Goal: Task Accomplishment & Management: Manage account settings

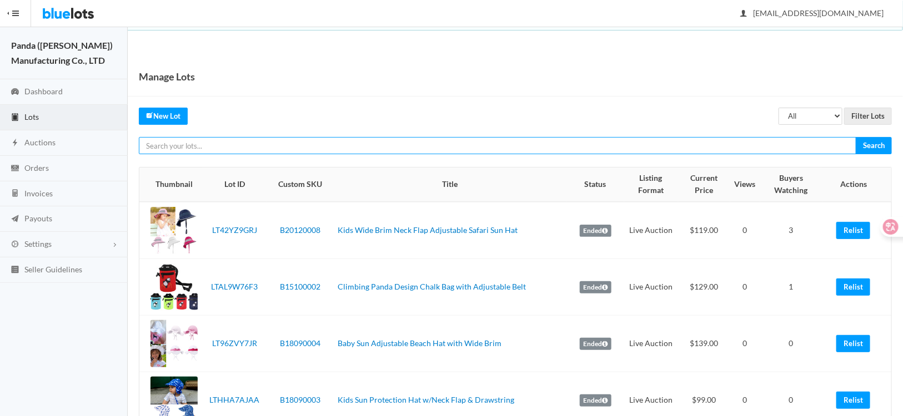
click at [215, 152] on input "text" at bounding box center [497, 145] width 717 height 17
paste input "LT7TRZFHKV"
type input "LT7TRZFHKV"
click at [856, 137] on input "Search" at bounding box center [874, 145] width 36 height 17
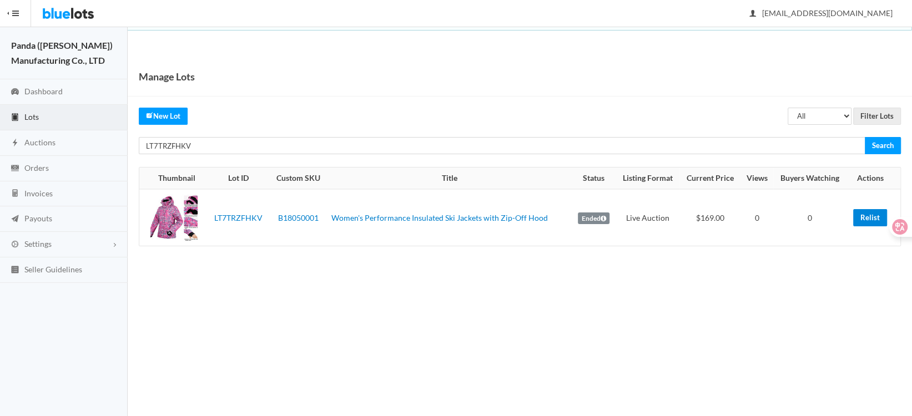
click at [865, 222] on link "Relist" at bounding box center [871, 217] width 34 height 17
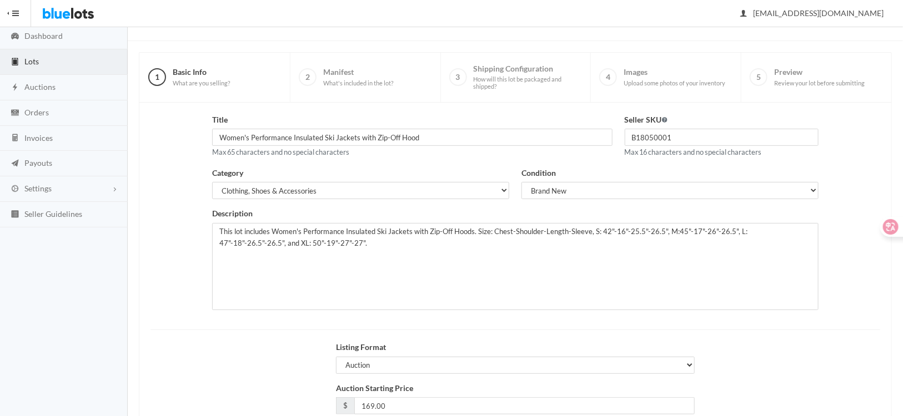
scroll to position [137, 0]
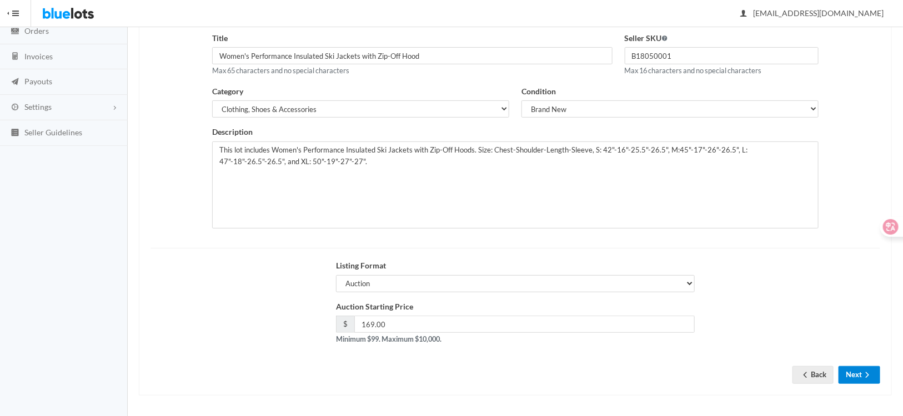
click at [852, 375] on button "Next" at bounding box center [860, 375] width 42 height 17
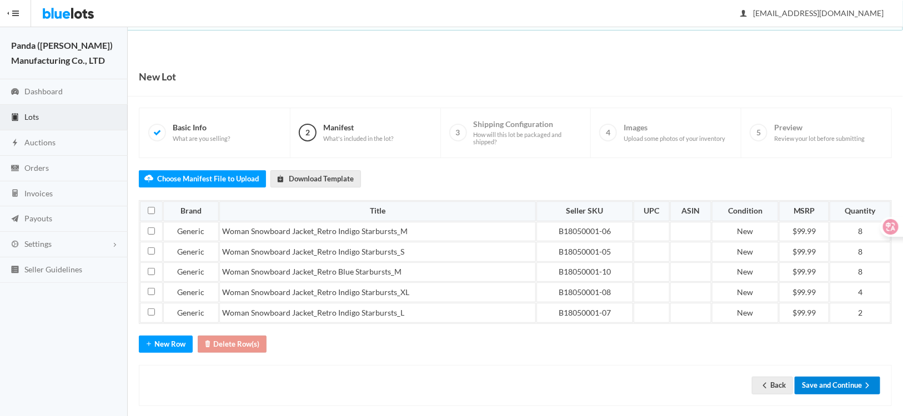
click at [823, 381] on button "Save and Continue" at bounding box center [838, 385] width 86 height 17
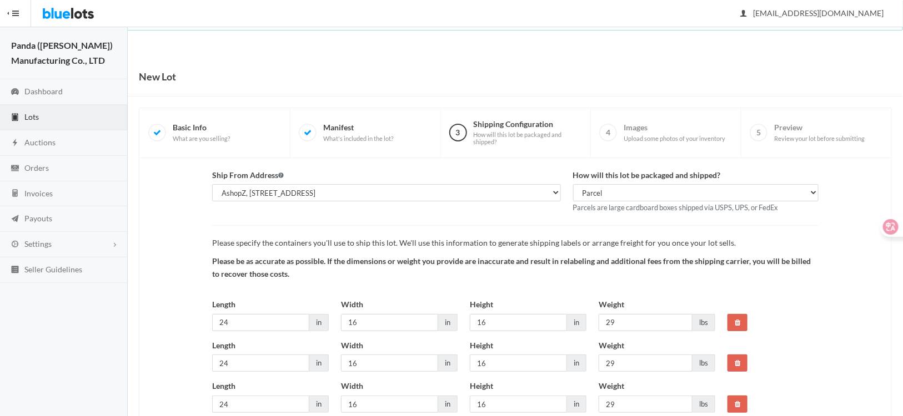
scroll to position [85, 0]
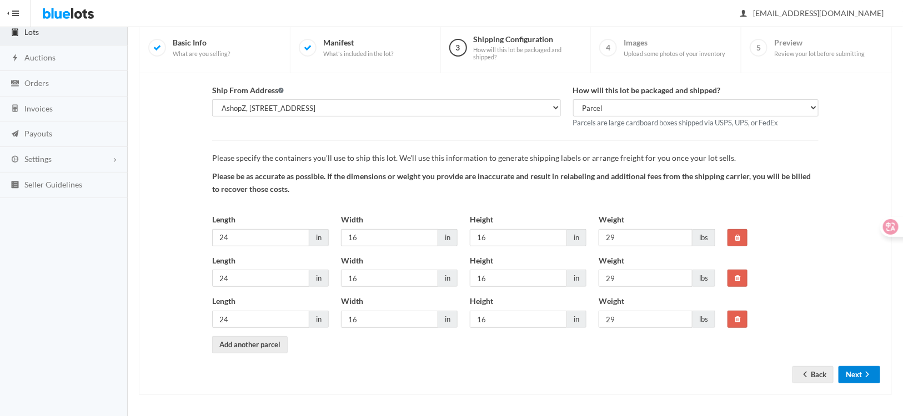
click at [851, 375] on button "Next" at bounding box center [860, 375] width 42 height 17
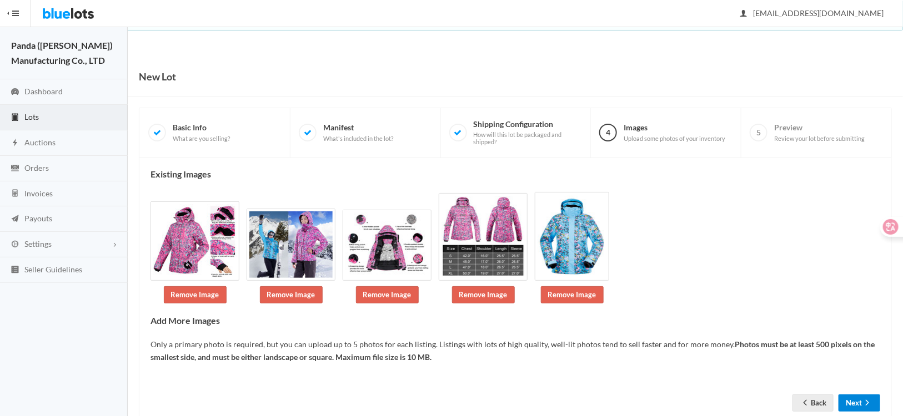
click at [859, 406] on button "Next" at bounding box center [860, 403] width 42 height 17
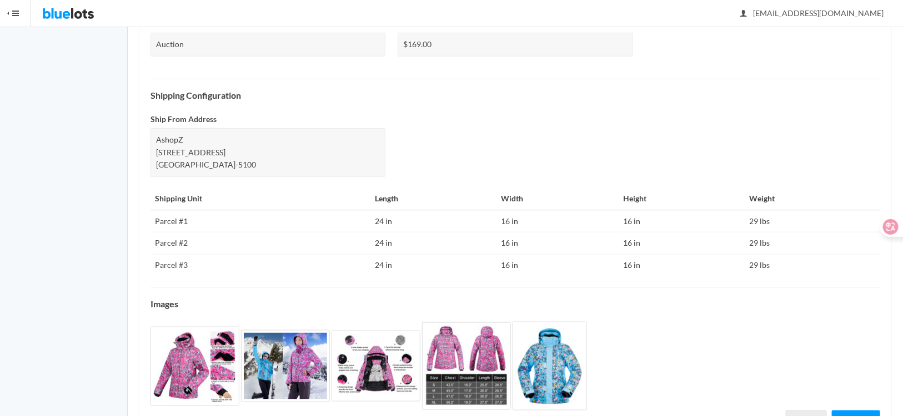
scroll to position [432, 0]
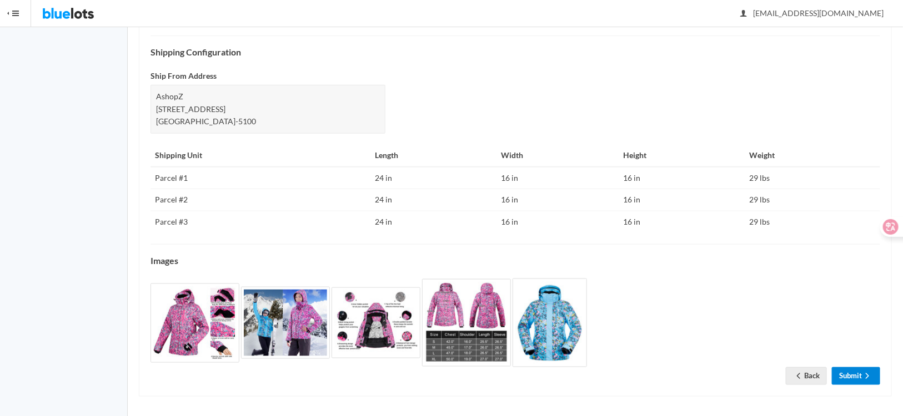
click at [851, 373] on link "Submit" at bounding box center [856, 376] width 48 height 17
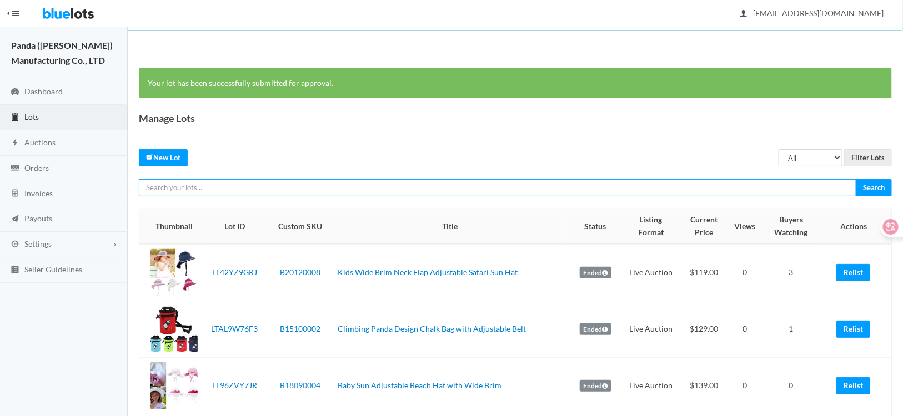
click at [205, 187] on input "text" at bounding box center [497, 187] width 717 height 17
paste input "LTXZ2JRAXV"
type input "LTXZ2JRAXV"
click at [856, 179] on input "Search" at bounding box center [874, 187] width 36 height 17
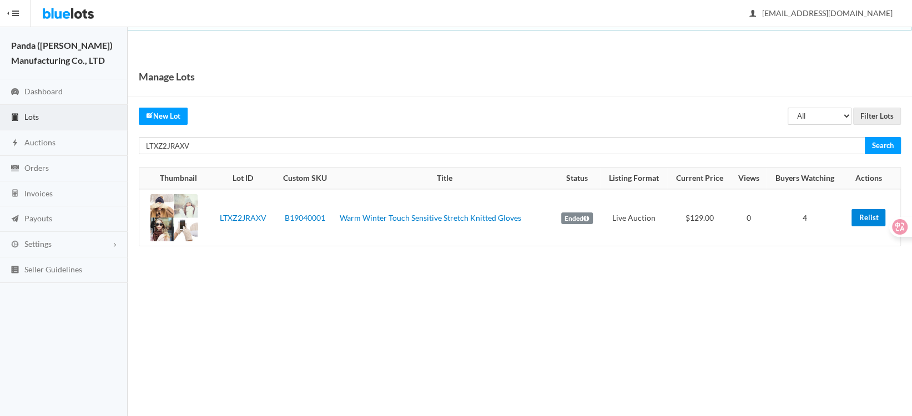
click at [875, 216] on link "Relist" at bounding box center [869, 217] width 34 height 17
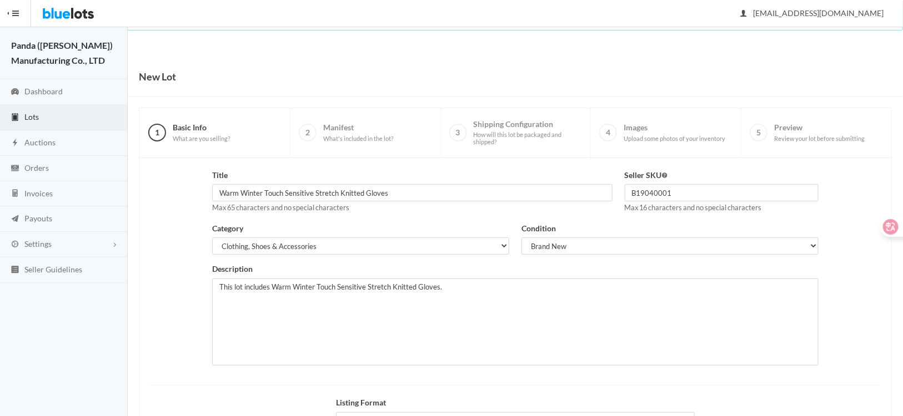
scroll to position [137, 0]
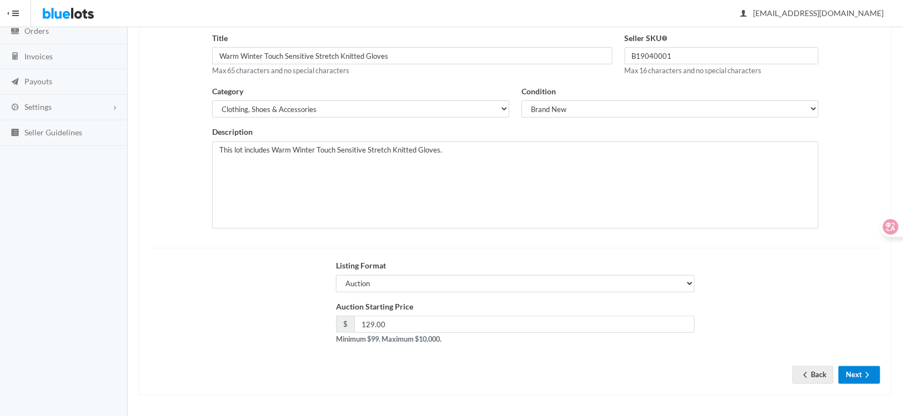
click at [854, 372] on button "Next" at bounding box center [860, 375] width 42 height 17
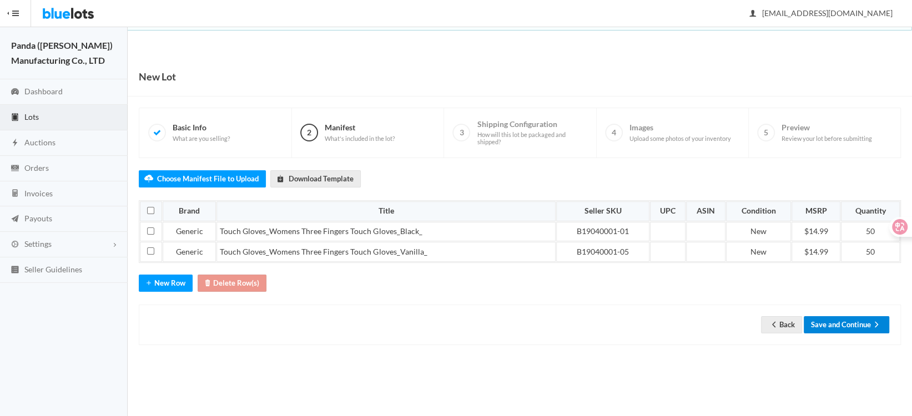
click at [836, 323] on button "Save and Continue" at bounding box center [847, 325] width 86 height 17
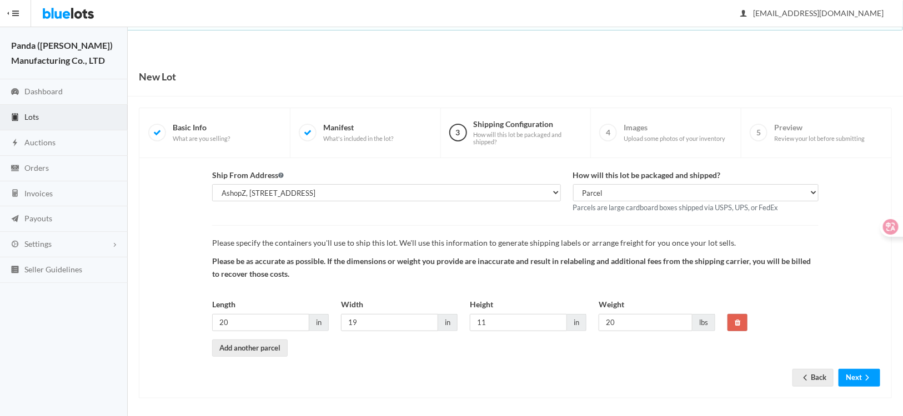
click at [864, 392] on div "Ship From Address AshopZ, 801 W Walnut St Ste 18, Compton, CA, 90220-5100 How w…" at bounding box center [515, 278] width 753 height 240
click at [856, 380] on button "Next" at bounding box center [860, 377] width 42 height 17
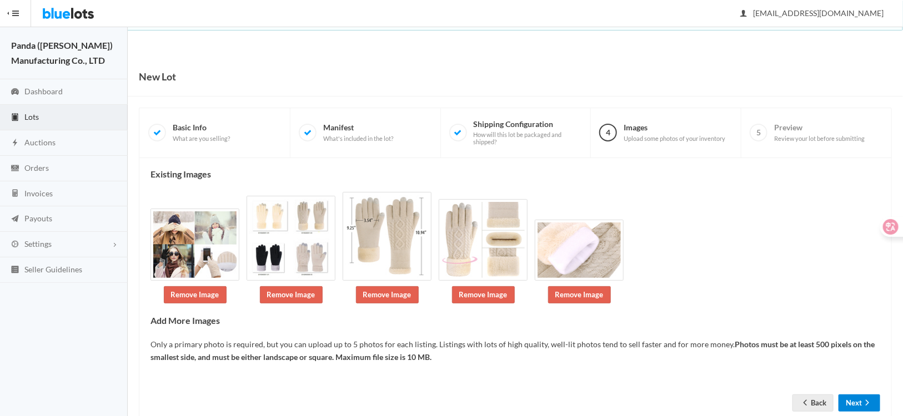
click at [862, 399] on icon "arrow forward" at bounding box center [867, 403] width 11 height 9
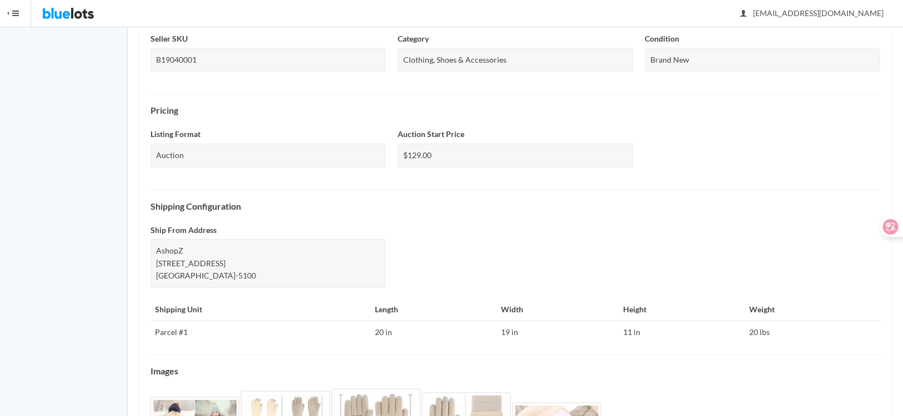
scroll to position [389, 0]
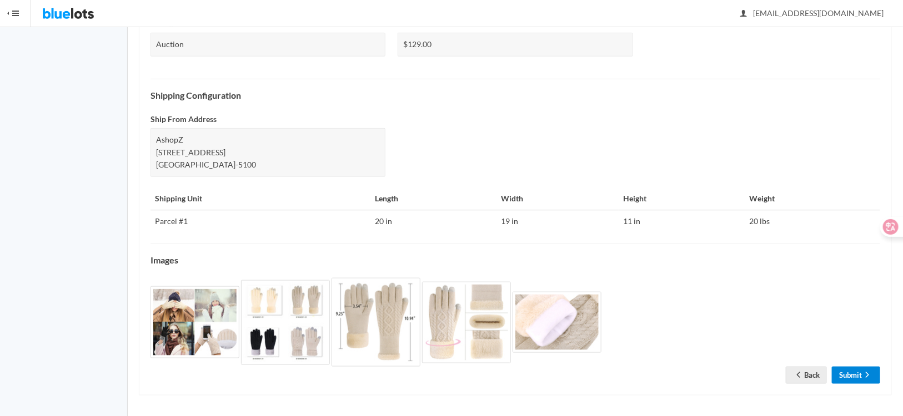
click at [849, 379] on link "Submit" at bounding box center [856, 375] width 48 height 17
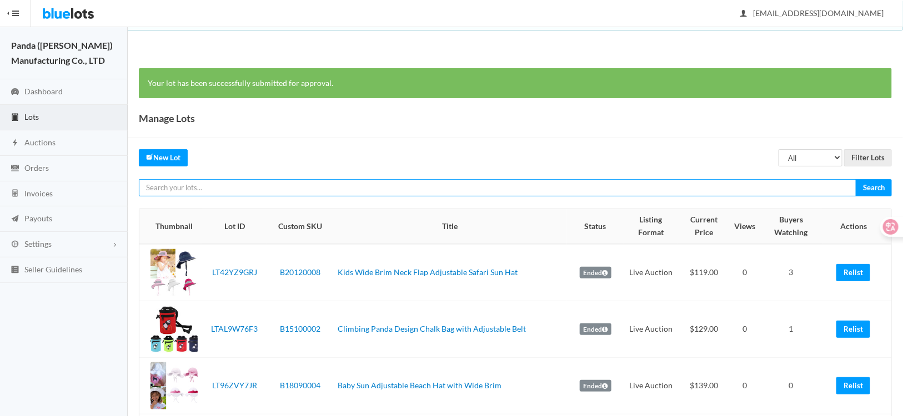
click at [210, 187] on input "text" at bounding box center [497, 187] width 717 height 17
paste input "LTWWTCVVKV"
type input "LTWWTCVVKV"
click at [856, 179] on input "Search" at bounding box center [874, 187] width 36 height 17
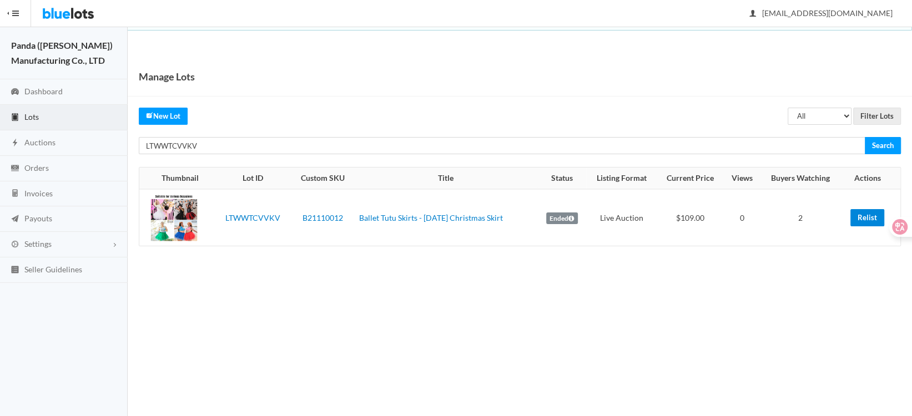
click at [860, 217] on link "Relist" at bounding box center [868, 217] width 34 height 17
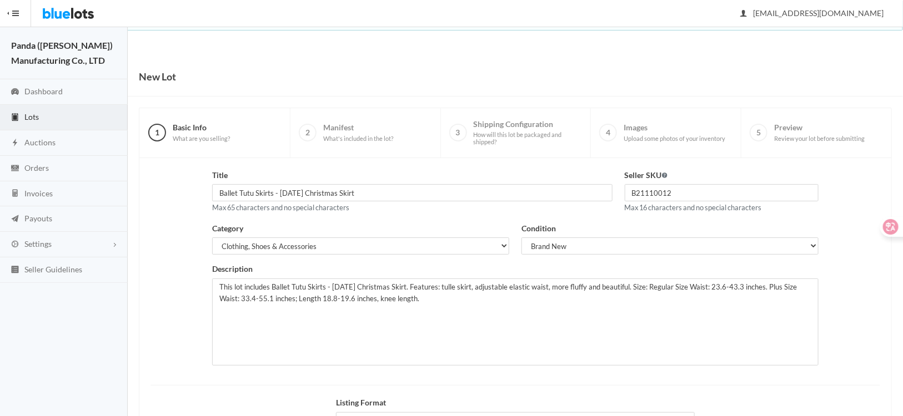
scroll to position [137, 0]
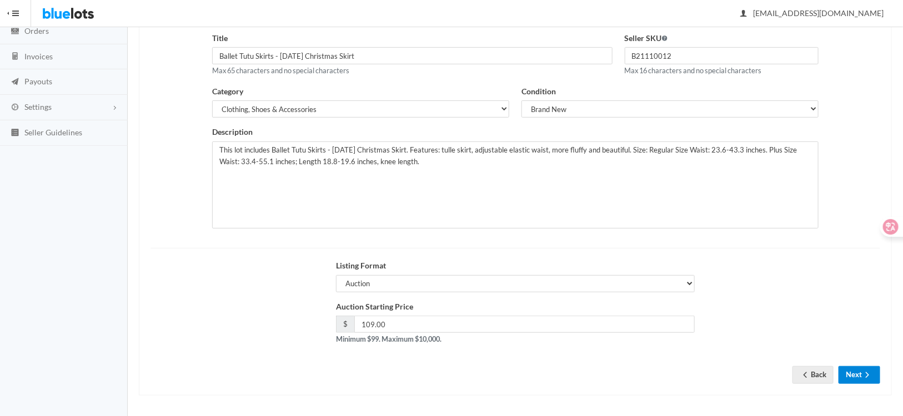
click at [857, 373] on button "Next" at bounding box center [860, 375] width 42 height 17
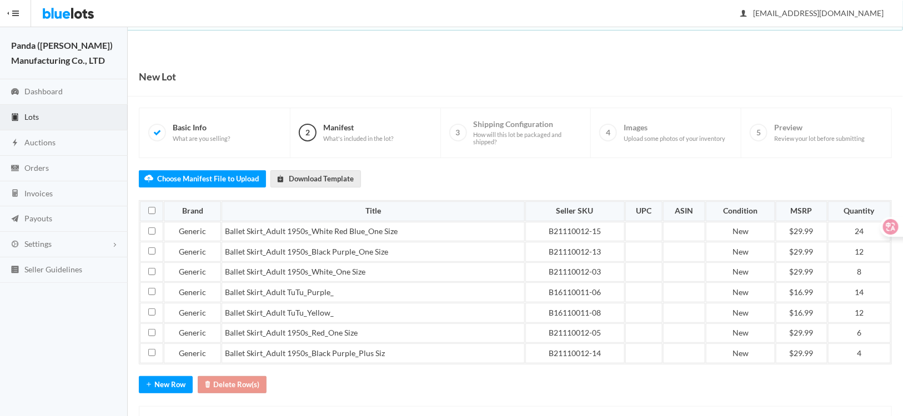
scroll to position [49, 0]
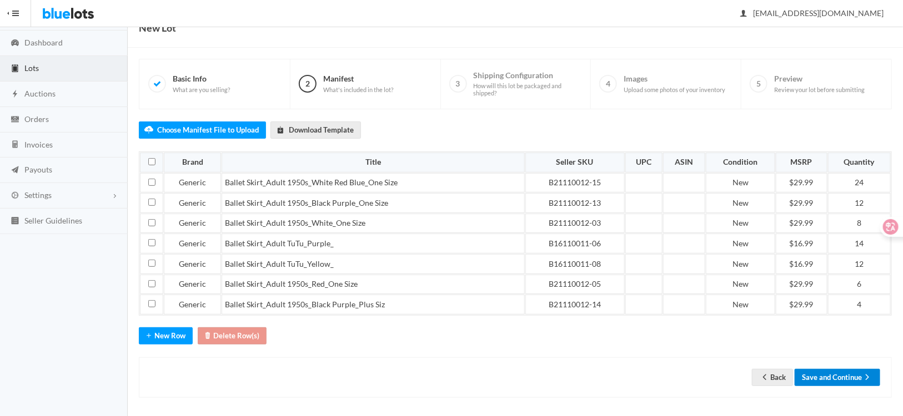
click at [848, 375] on button "Save and Continue" at bounding box center [838, 377] width 86 height 17
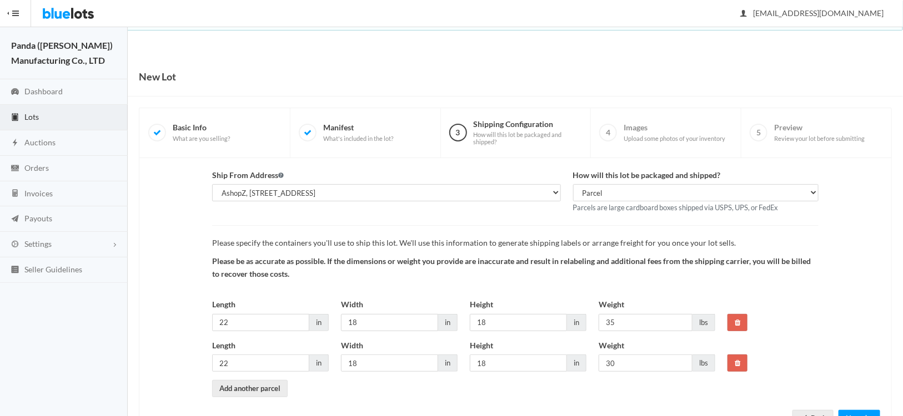
scroll to position [44, 0]
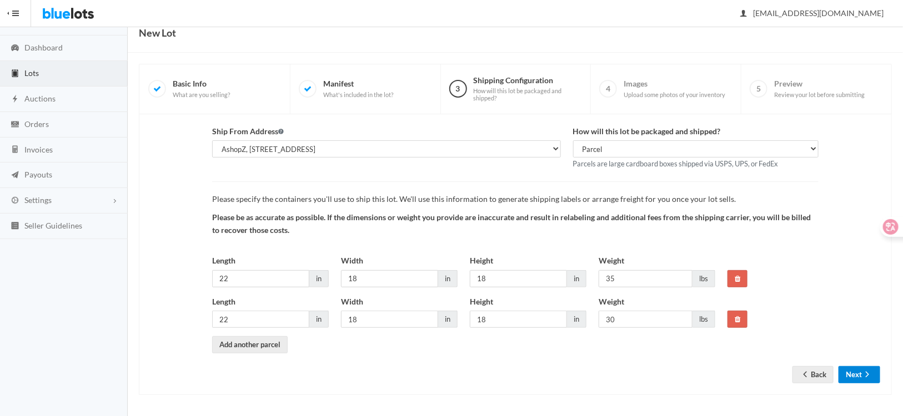
click at [858, 380] on button "Next" at bounding box center [860, 375] width 42 height 17
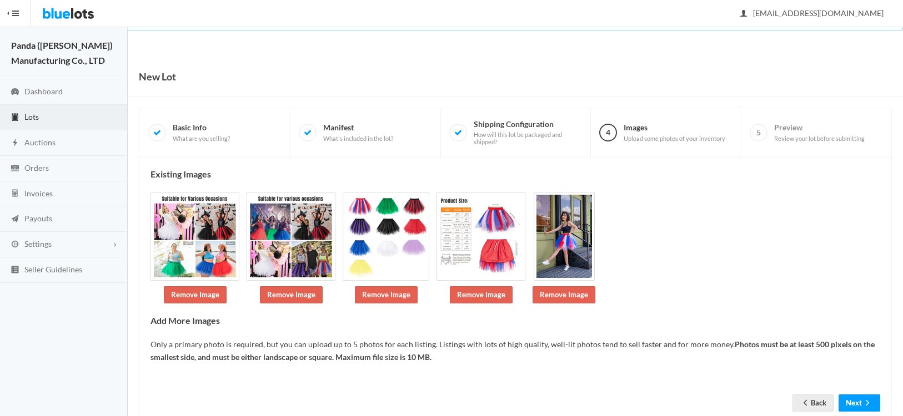
scroll to position [29, 0]
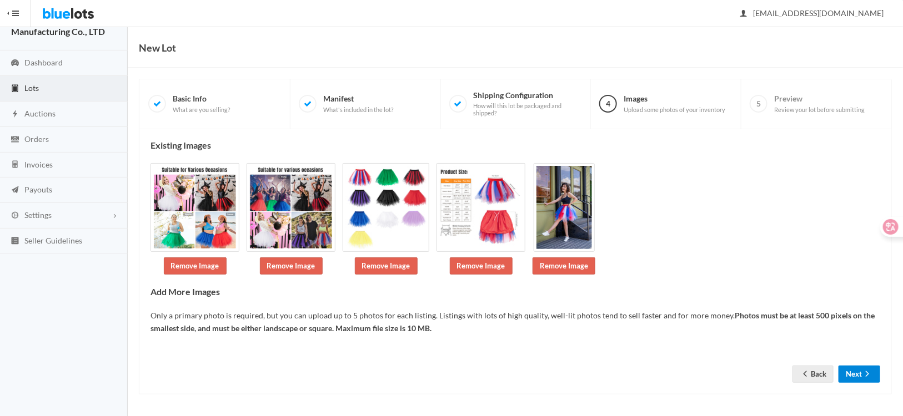
click at [861, 376] on button "Next" at bounding box center [860, 374] width 42 height 17
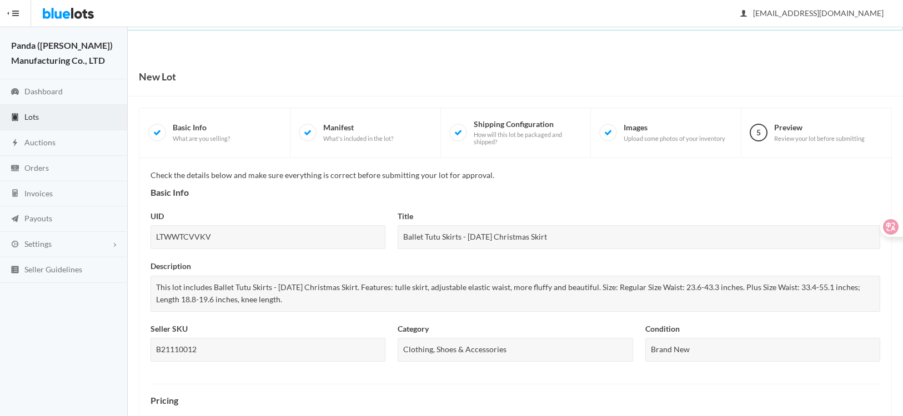
scroll to position [423, 0]
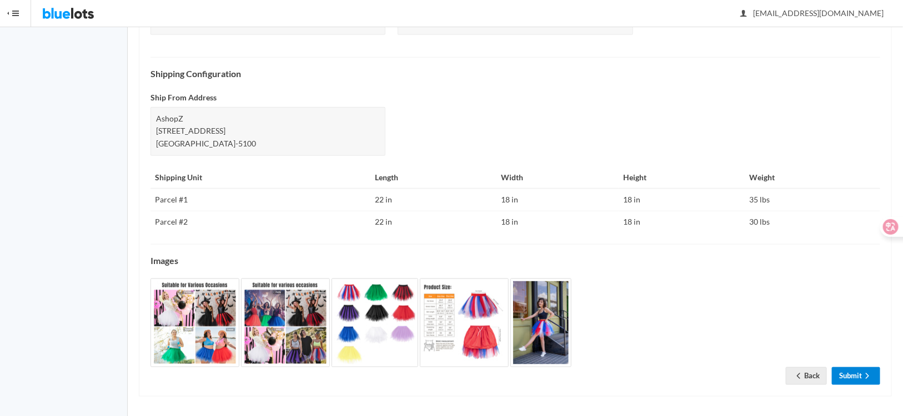
click at [862, 375] on icon "arrow forward" at bounding box center [867, 376] width 11 height 9
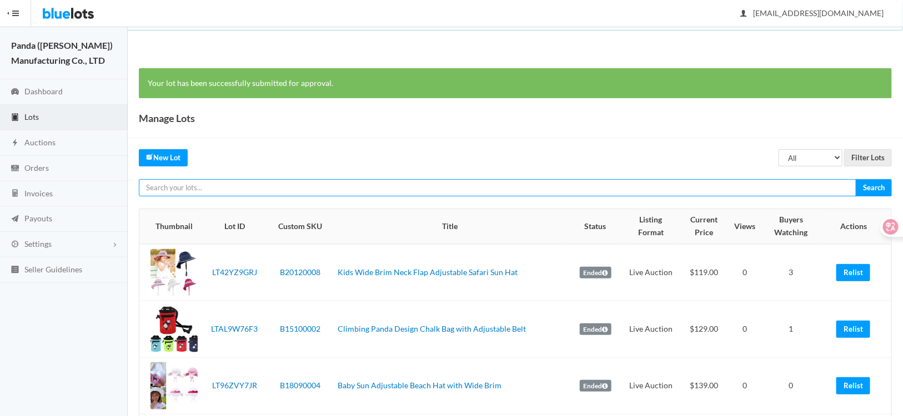
click at [239, 195] on input "text" at bounding box center [497, 187] width 717 height 17
paste input "LT9T9WVJ2W"
type input "LT9T9WVJ2W"
click at [856, 179] on input "Search" at bounding box center [874, 187] width 36 height 17
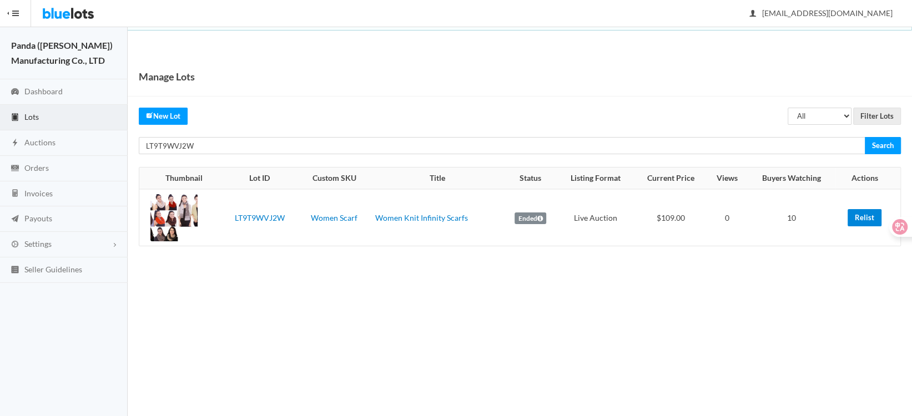
click at [860, 216] on link "Relist" at bounding box center [865, 217] width 34 height 17
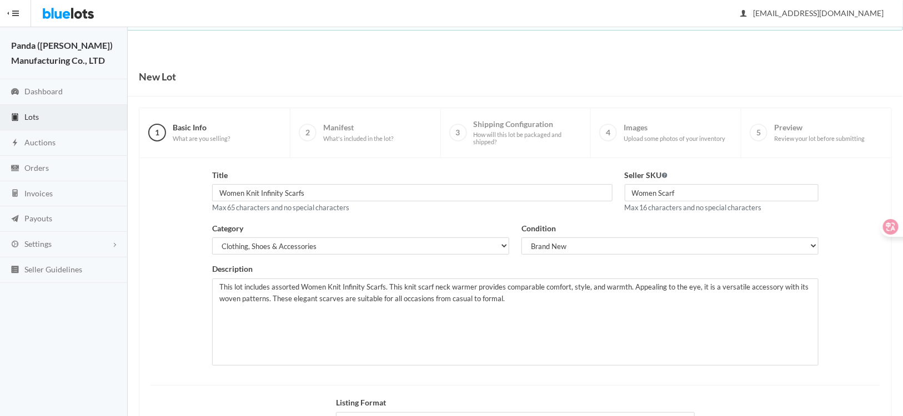
scroll to position [137, 0]
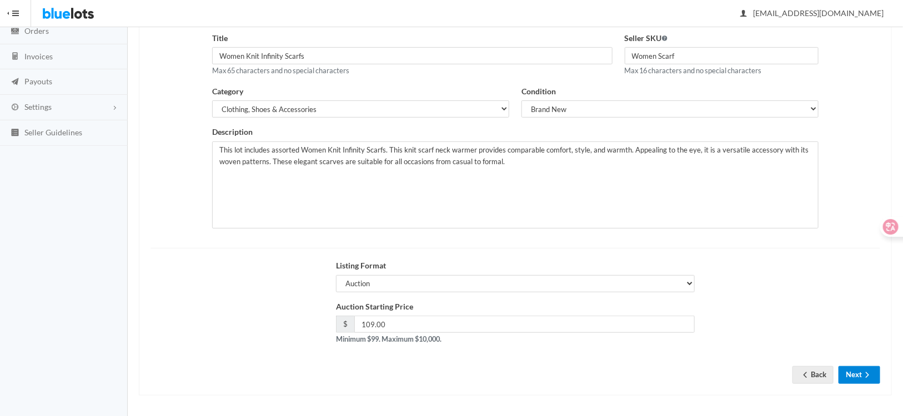
click at [859, 369] on button "Next" at bounding box center [860, 375] width 42 height 17
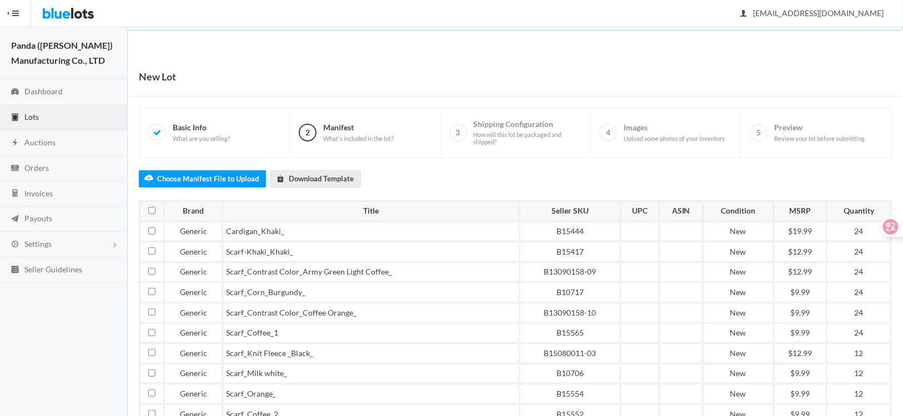
scroll to position [128, 0]
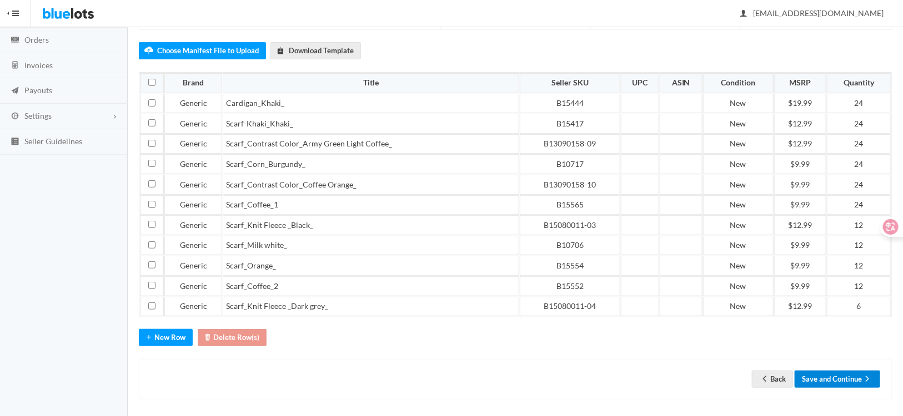
click at [851, 371] on button "Save and Continue" at bounding box center [838, 379] width 86 height 17
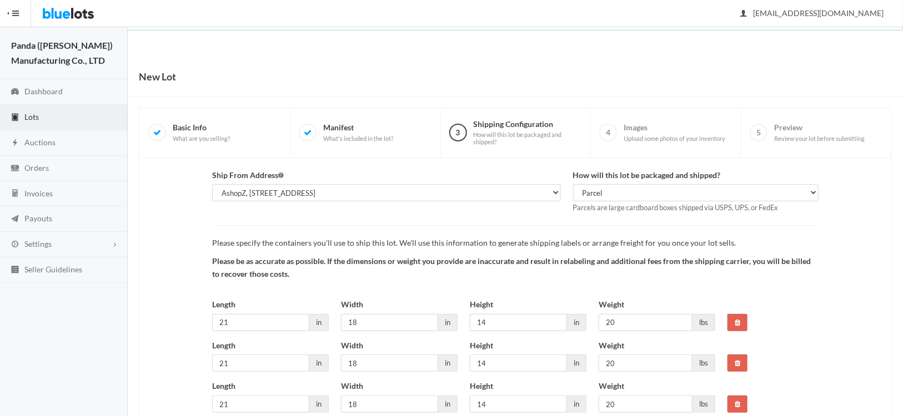
scroll to position [85, 0]
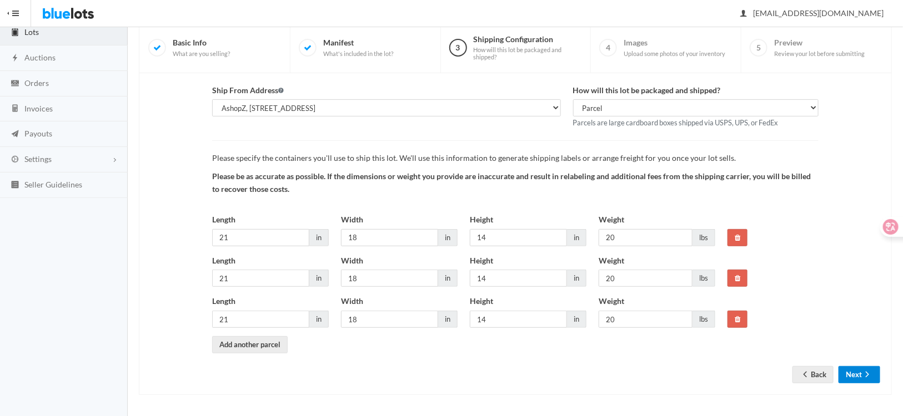
click at [851, 369] on button "Next" at bounding box center [860, 375] width 42 height 17
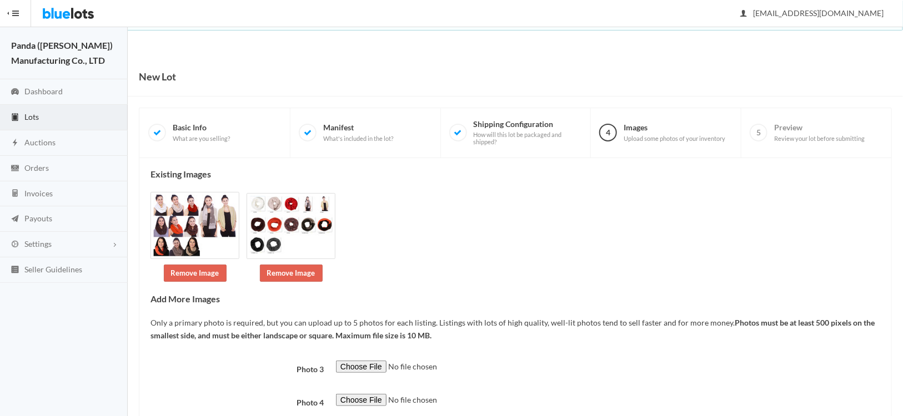
scroll to position [107, 0]
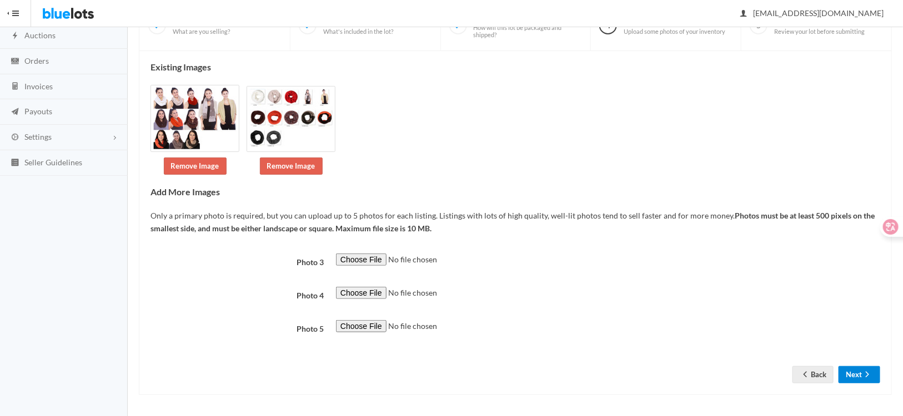
click at [866, 380] on button "Next" at bounding box center [860, 375] width 42 height 17
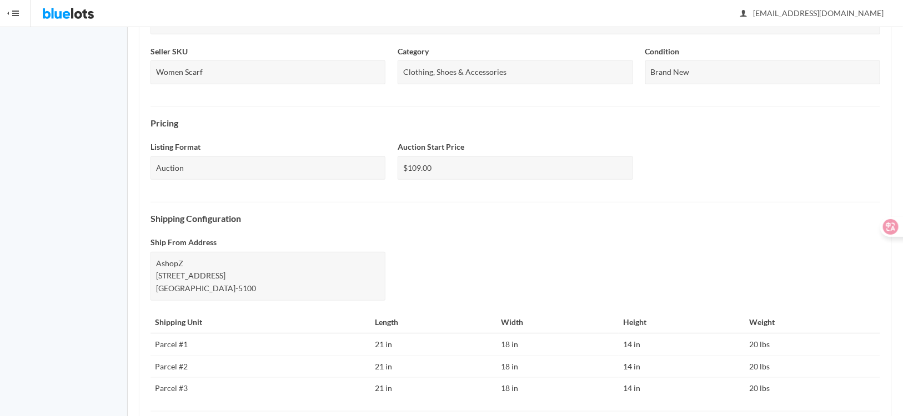
scroll to position [423, 0]
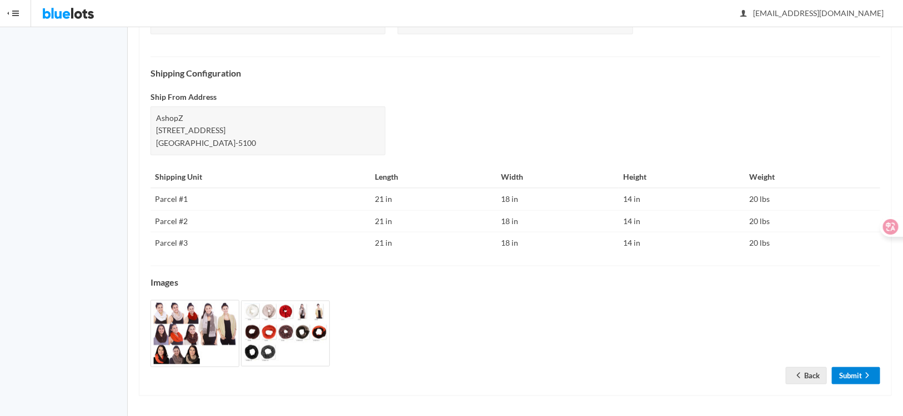
click at [856, 377] on link "Submit" at bounding box center [856, 376] width 48 height 17
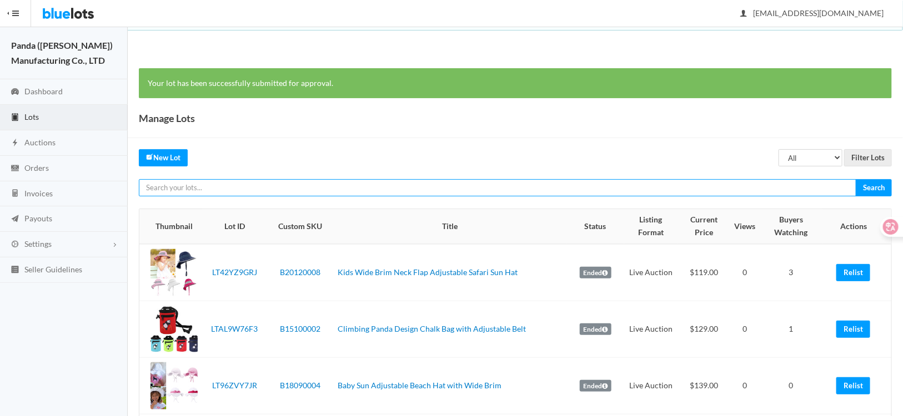
click at [288, 188] on input "text" at bounding box center [497, 187] width 717 height 17
paste input "LT9T9WVJ2W"
type input "LT9T9WVJ2W"
click at [856, 179] on input "Search" at bounding box center [874, 187] width 36 height 17
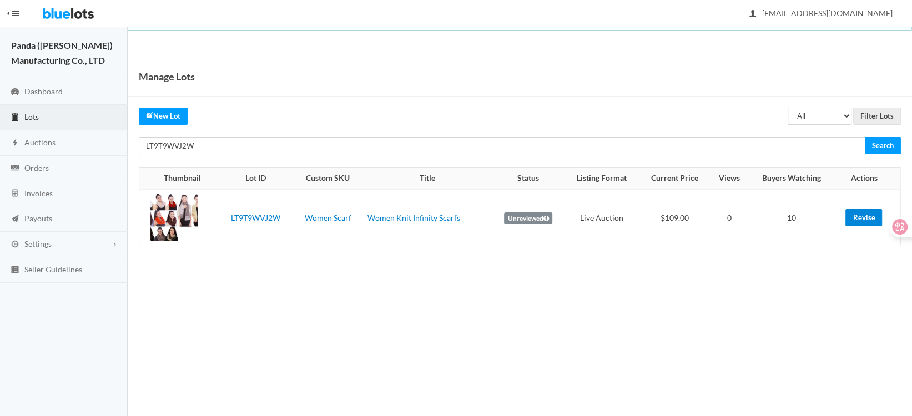
click at [859, 217] on link "Revise" at bounding box center [864, 217] width 37 height 17
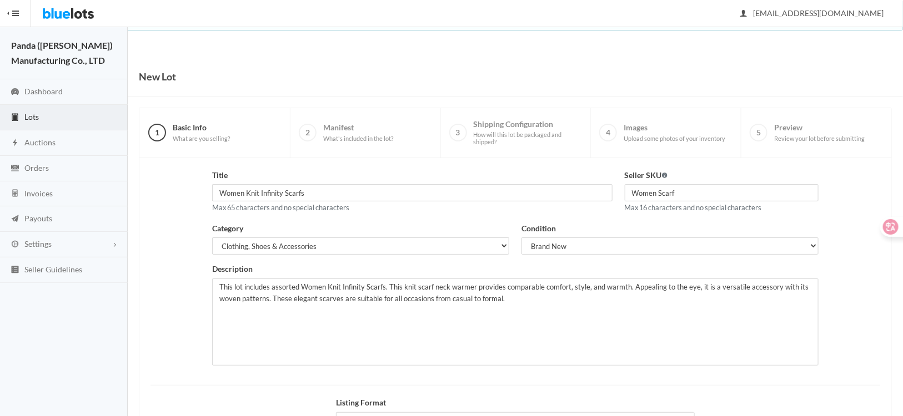
scroll to position [137, 0]
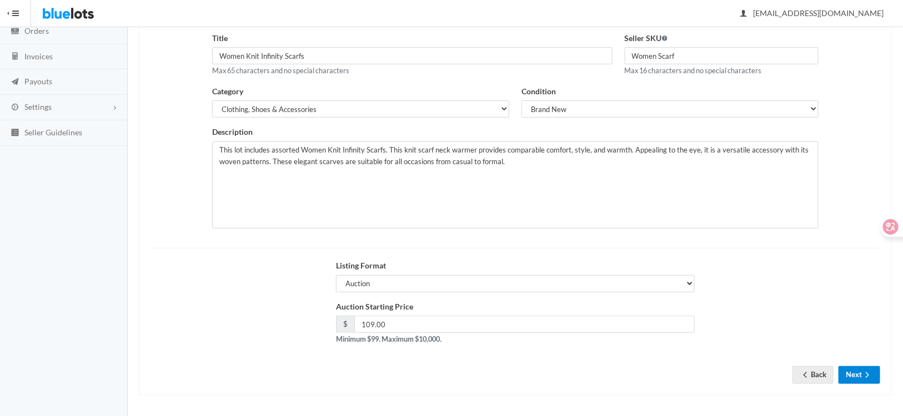
click at [855, 374] on button "Next" at bounding box center [860, 375] width 42 height 17
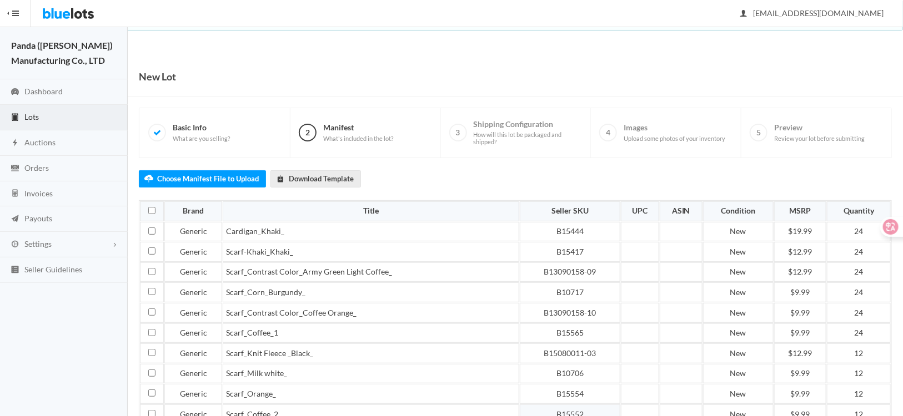
scroll to position [128, 0]
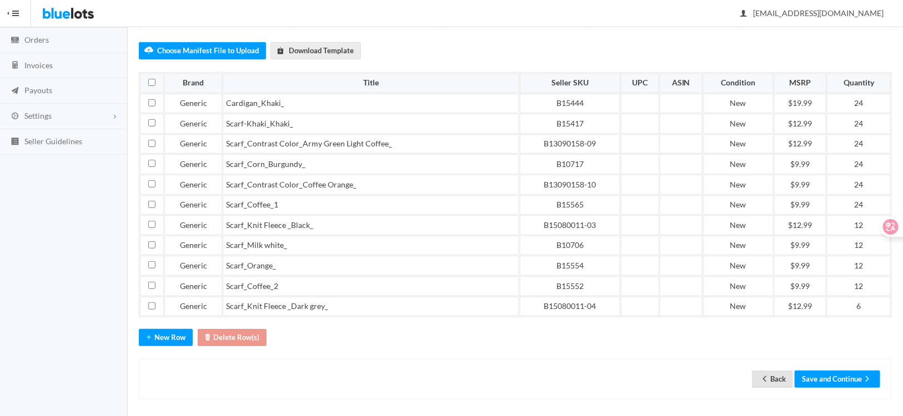
click at [776, 377] on link "Back" at bounding box center [772, 379] width 41 height 17
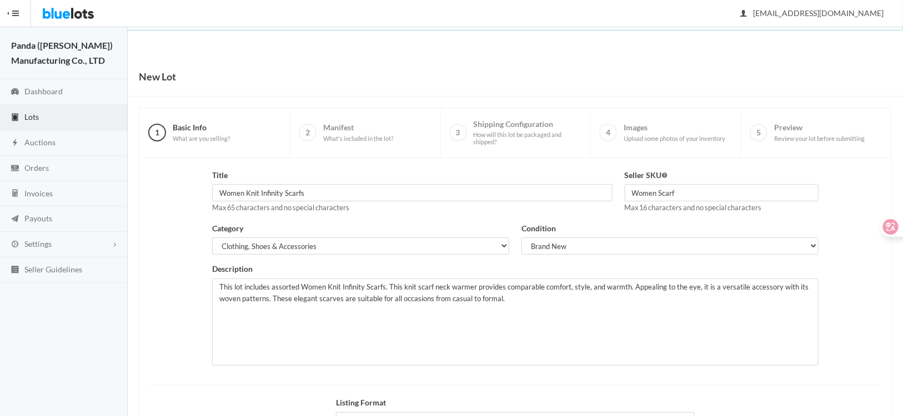
scroll to position [137, 0]
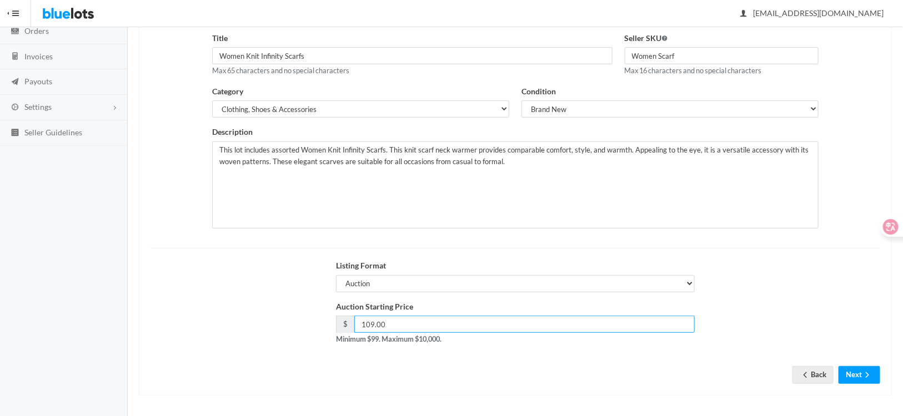
drag, startPoint x: 370, startPoint y: 323, endPoint x: 347, endPoint y: 320, distance: 24.0
click at [350, 321] on div "$ 109.00" at bounding box center [515, 324] width 359 height 17
type input "99.00"
click at [864, 377] on icon "arrow forward" at bounding box center [867, 375] width 11 height 9
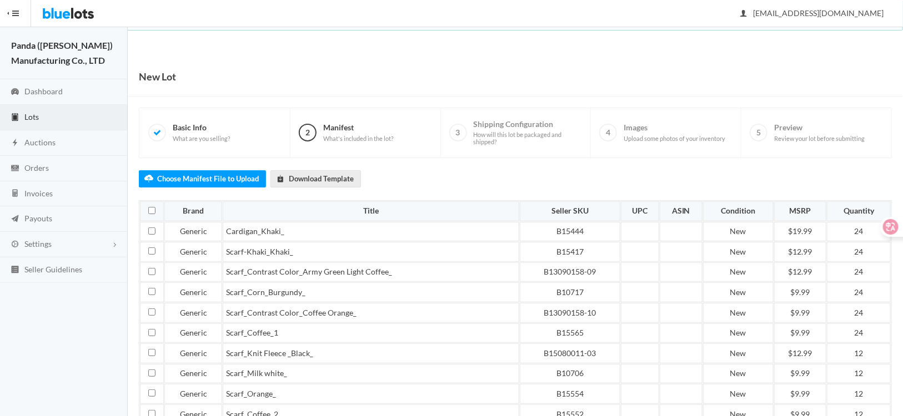
scroll to position [128, 0]
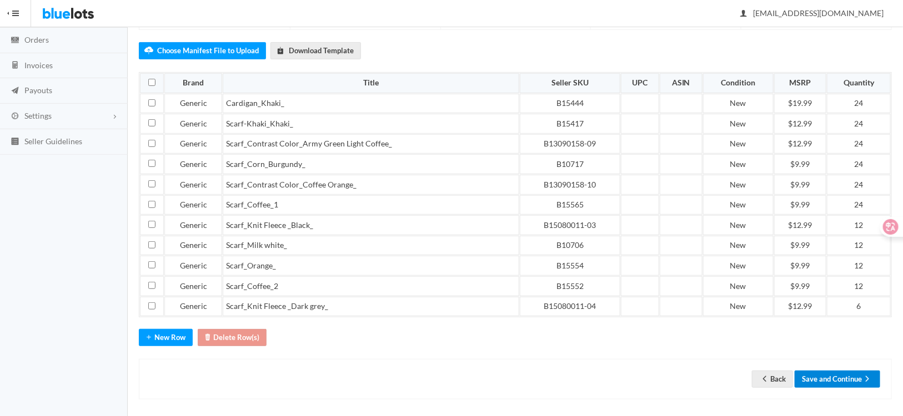
click at [836, 378] on button "Save and Continue" at bounding box center [838, 379] width 86 height 17
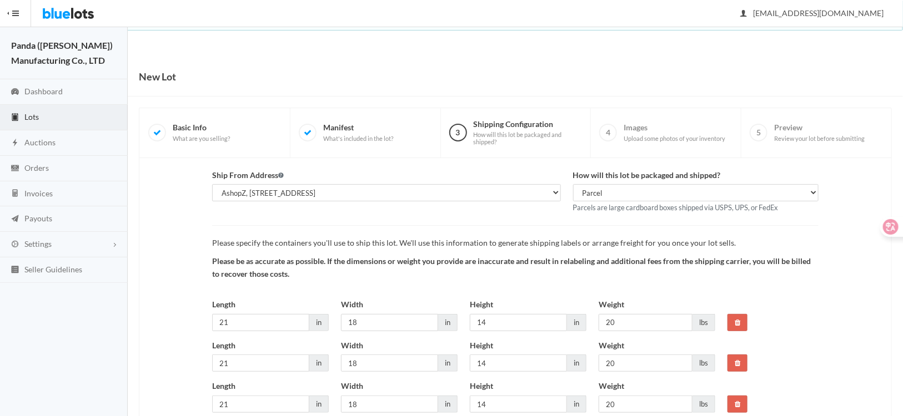
scroll to position [85, 0]
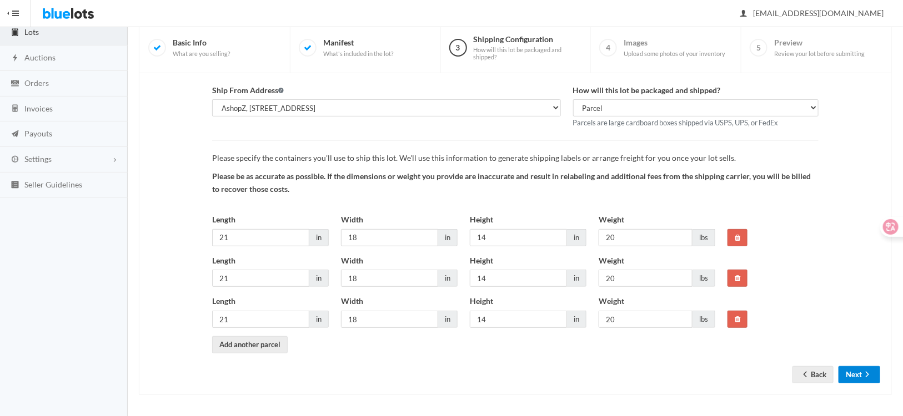
click at [862, 374] on icon "arrow forward" at bounding box center [867, 374] width 11 height 9
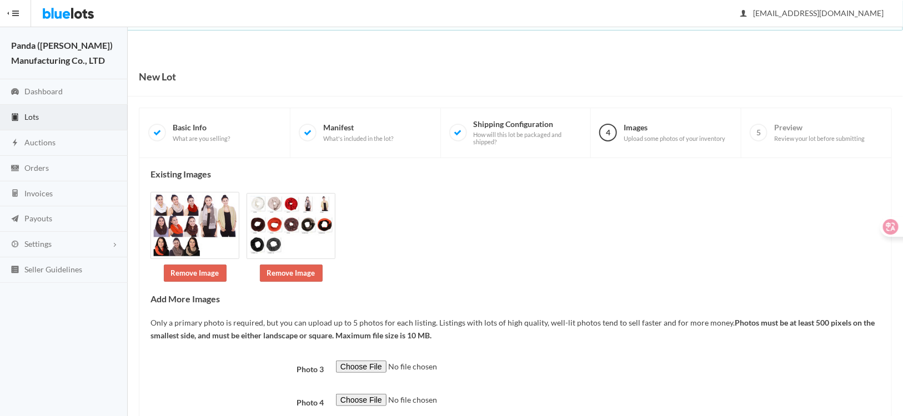
scroll to position [107, 0]
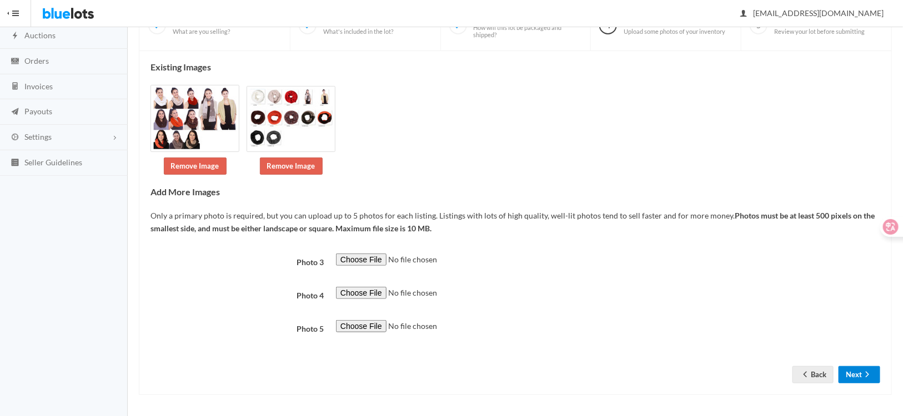
click at [859, 372] on button "Next" at bounding box center [860, 375] width 42 height 17
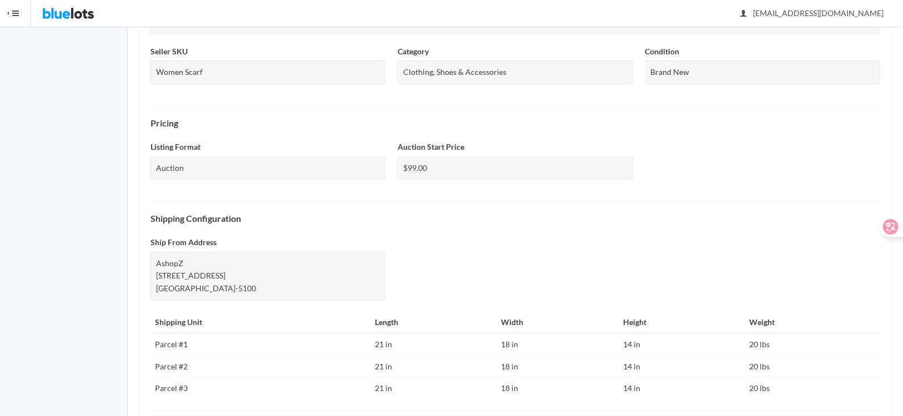
scroll to position [423, 0]
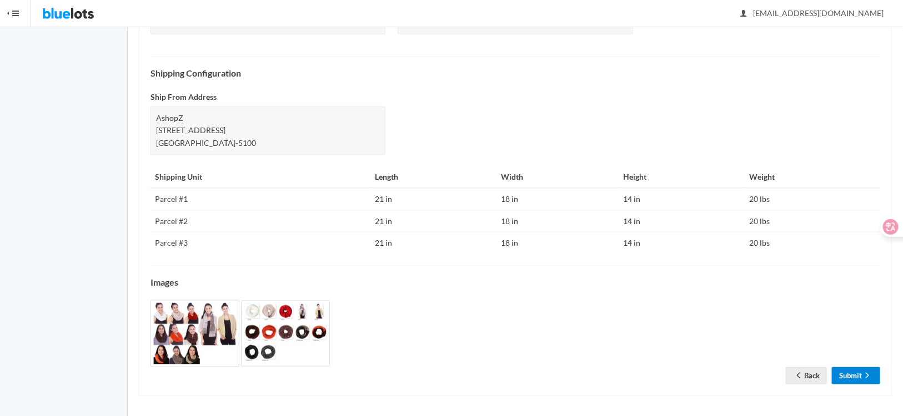
click at [859, 377] on link "Submit" at bounding box center [856, 376] width 48 height 17
